Goal: Communication & Community: Answer question/provide support

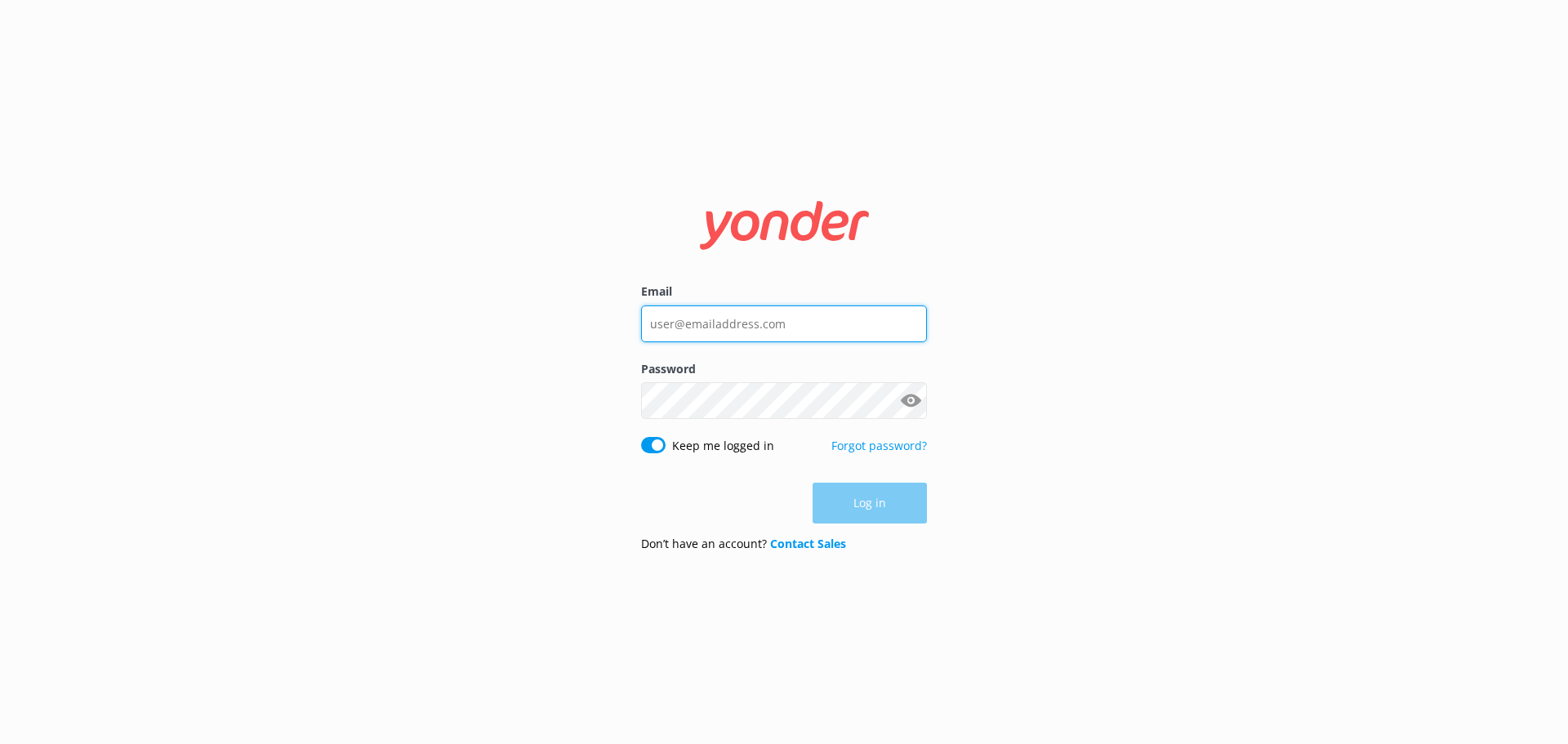
type input "[EMAIL_ADDRESS][DOMAIN_NAME]"
click at [878, 497] on div "Log in" at bounding box center [784, 503] width 286 height 41
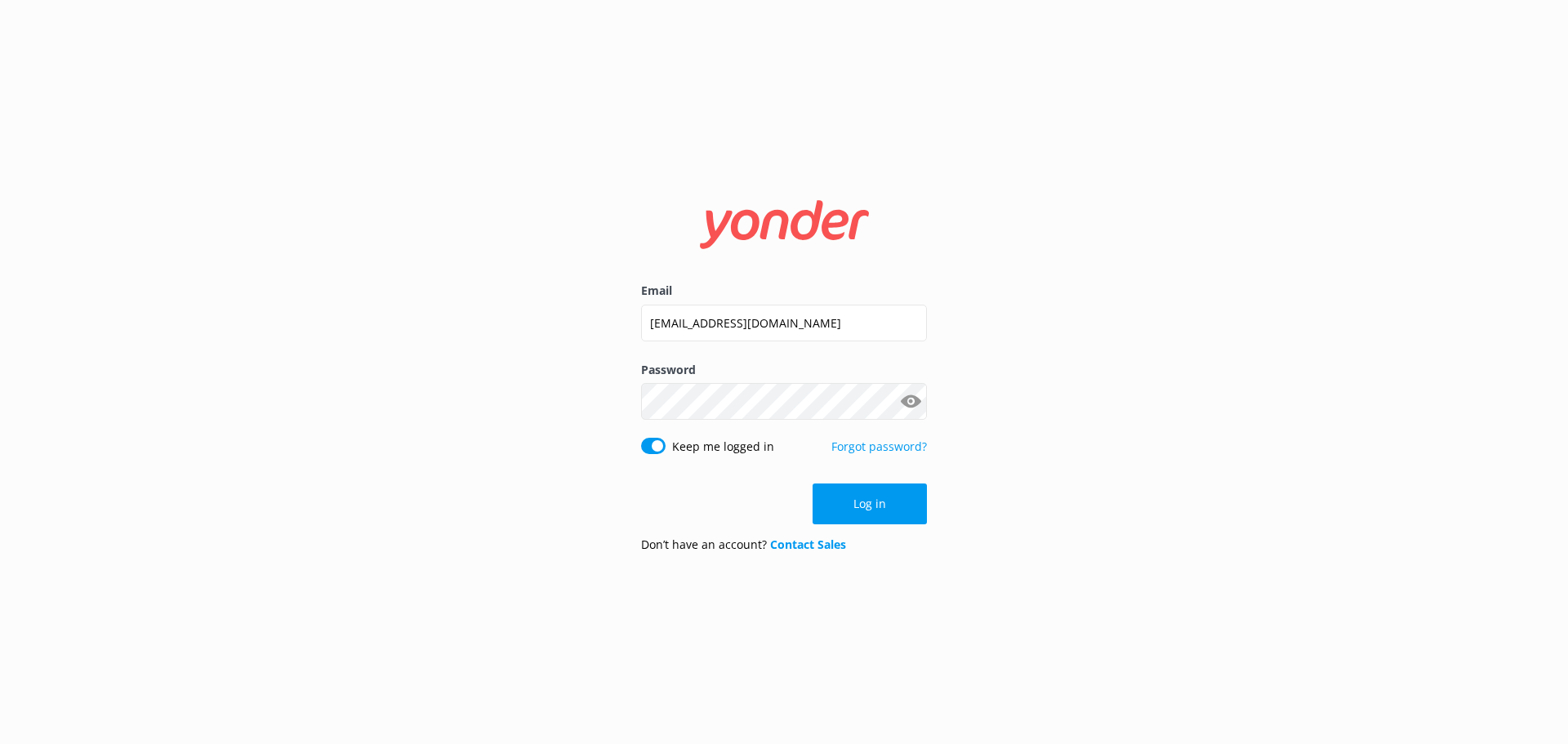
click at [880, 497] on button "Log in" at bounding box center [869, 504] width 115 height 41
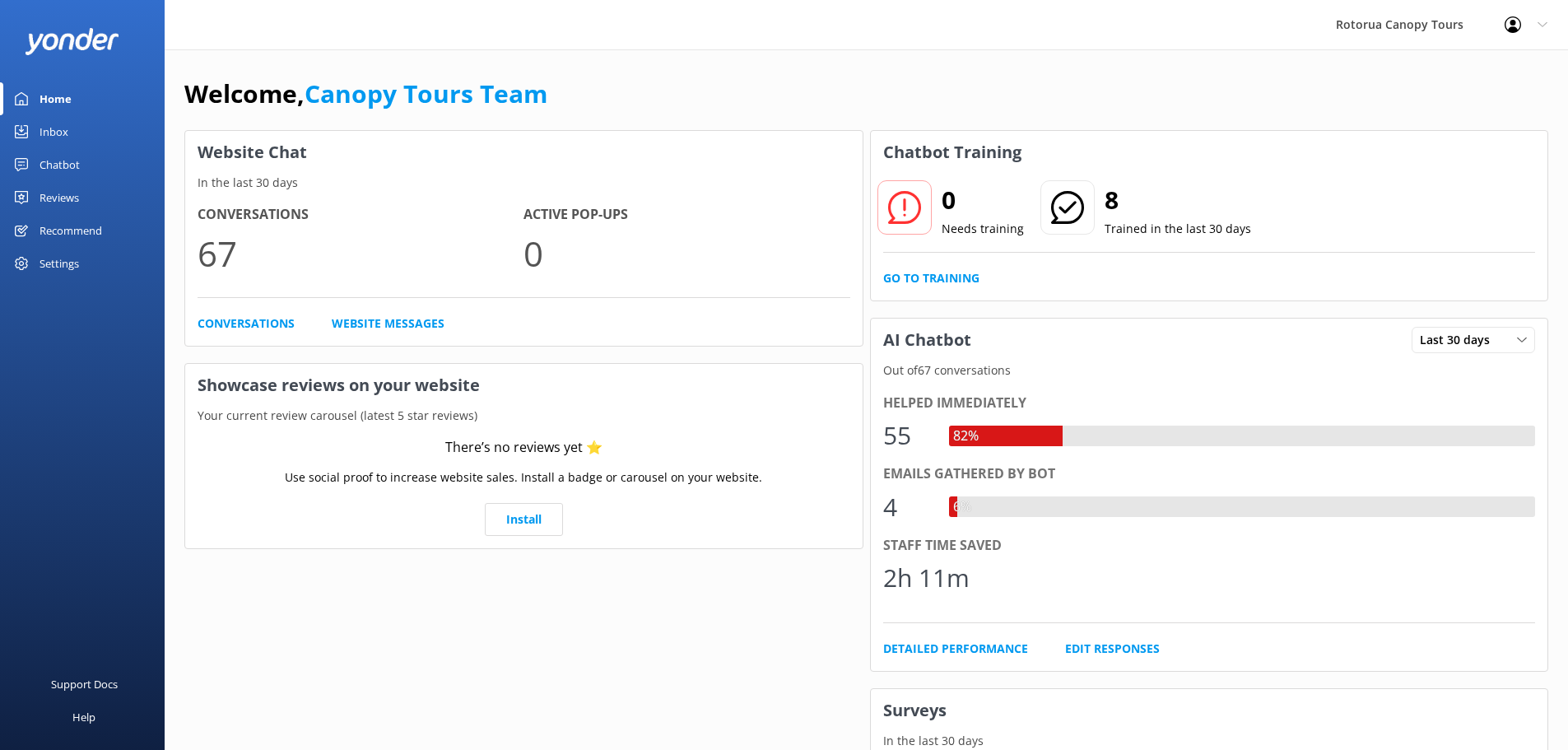
click at [54, 131] on div "Inbox" at bounding box center [54, 132] width 29 height 33
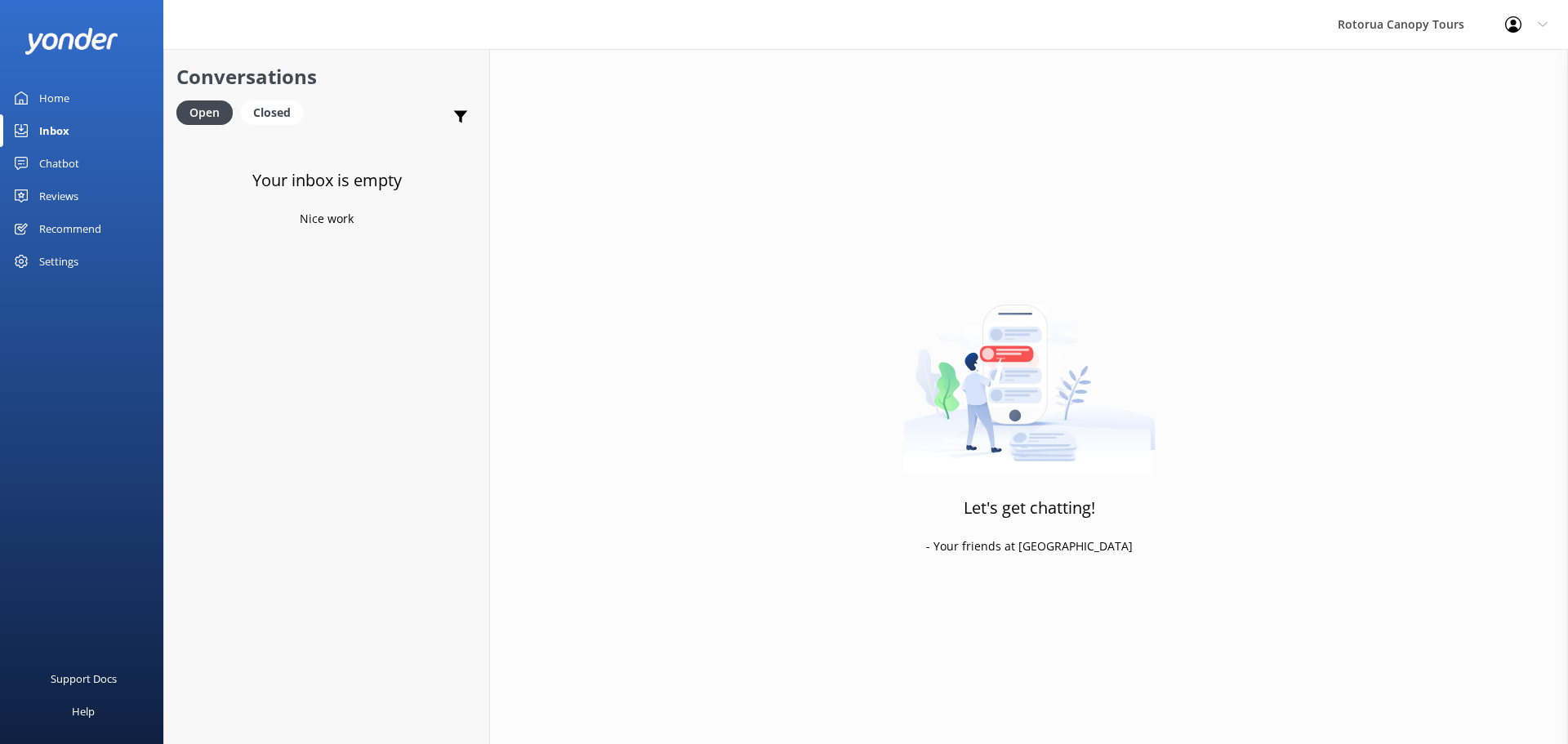
click at [302, 212] on p "Nice work" at bounding box center [326, 218] width 54 height 18
click at [364, 158] on h4 "Website Visitor" at bounding box center [314, 157] width 205 height 18
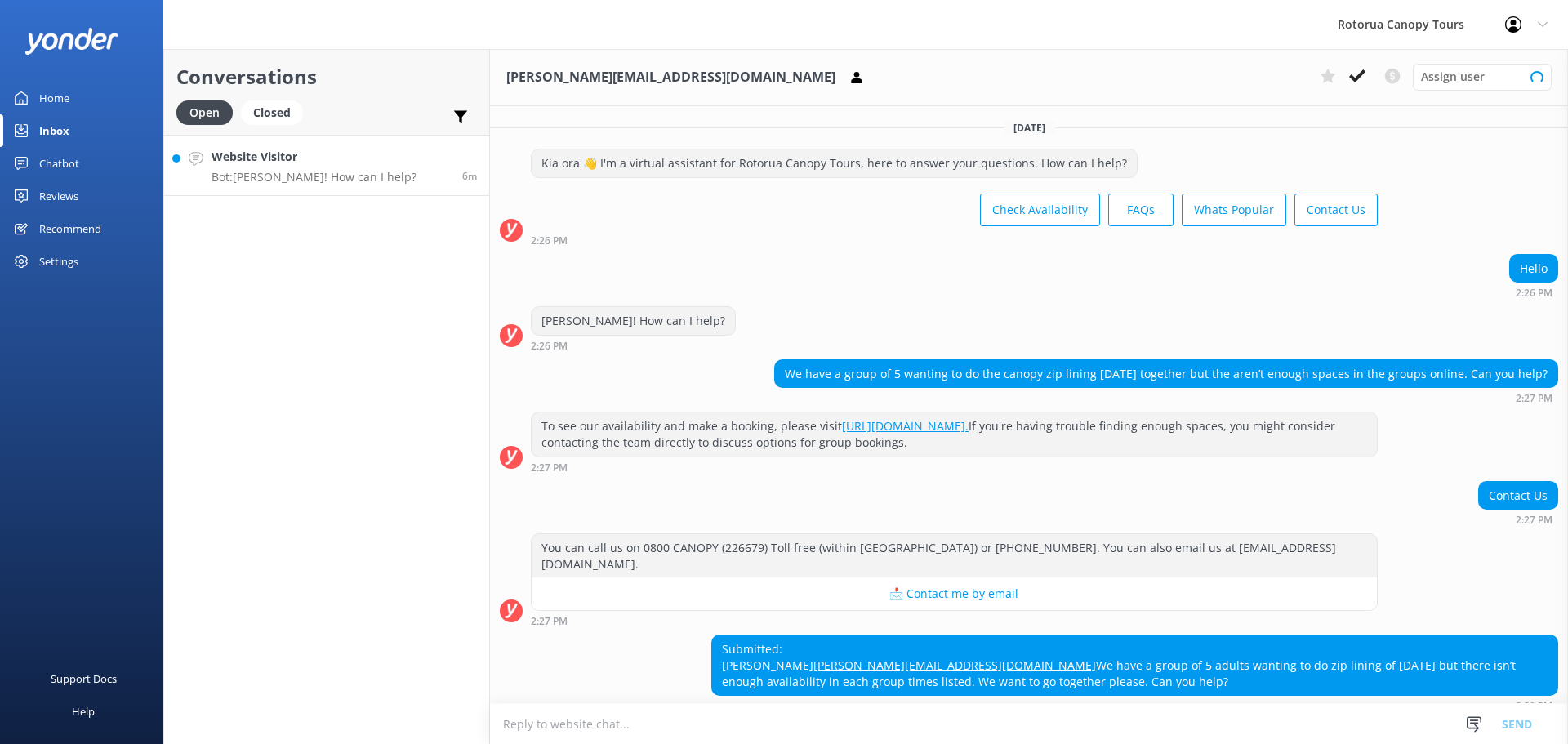
scroll to position [85, 0]
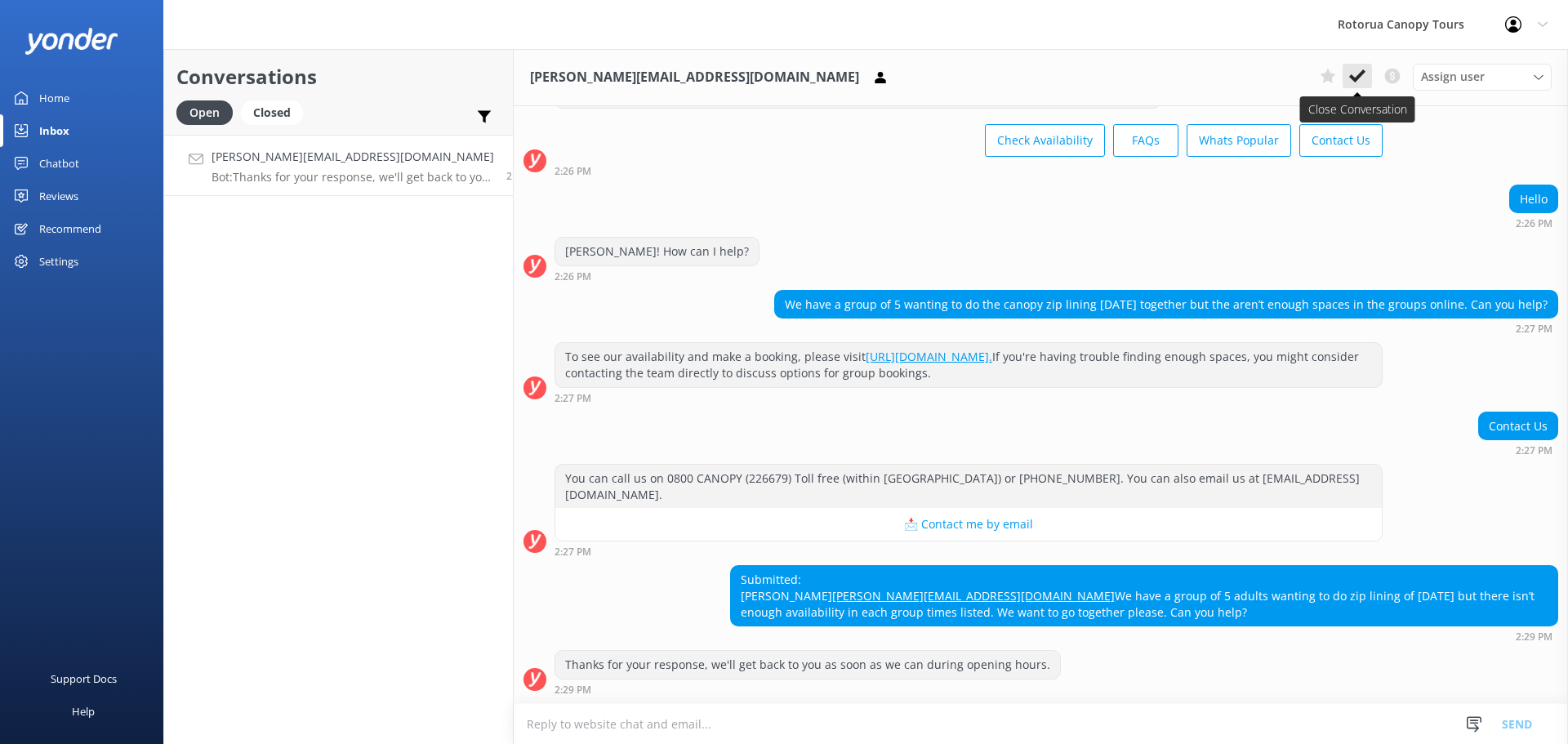
click at [1358, 79] on use at bounding box center [1357, 76] width 17 height 13
